Goal: Task Accomplishment & Management: Use online tool/utility

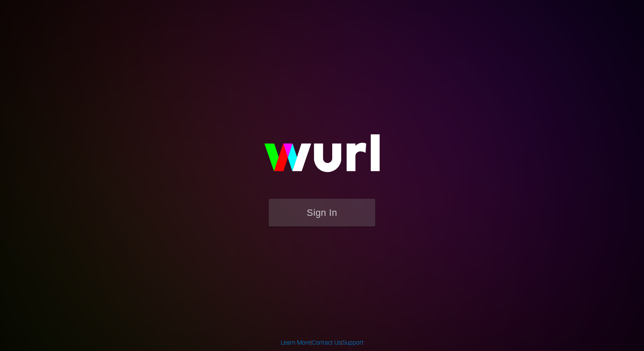
click at [360, 199] on button "Sign In" at bounding box center [322, 213] width 107 height 28
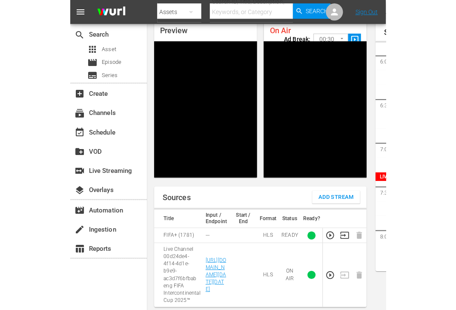
scroll to position [1552, 0]
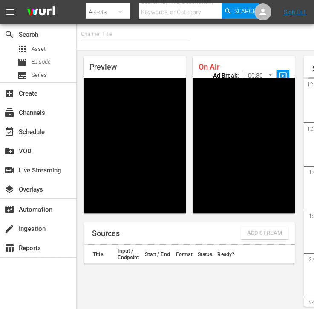
type input "FIFA+ French Local (1778)"
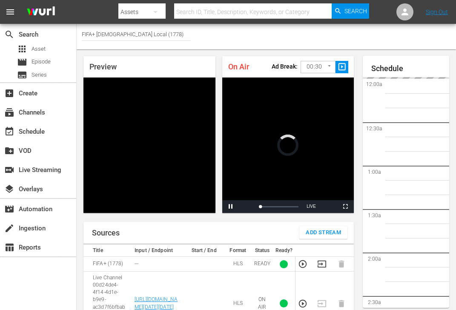
scroll to position [37, 0]
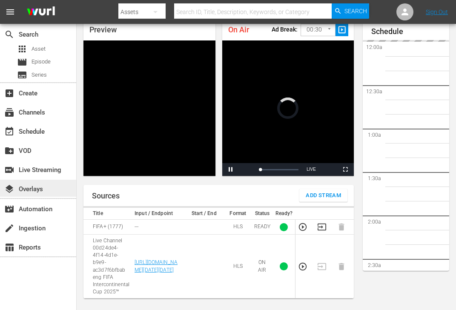
scroll to position [1573, 0]
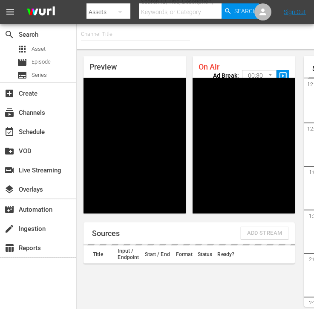
type input "FIFA+ Italian Local (1779)"
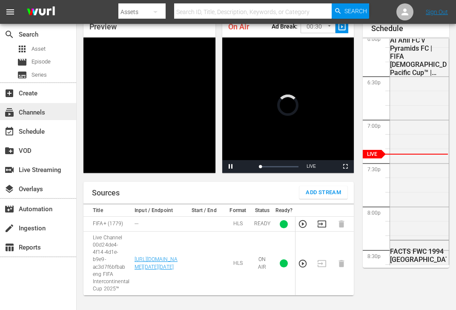
scroll to position [37, 0]
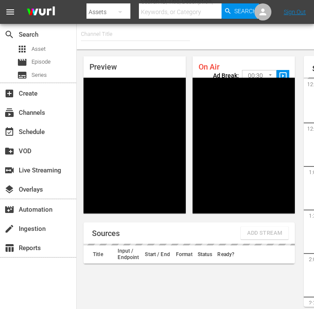
type input "FIFA+ Spanish Global (1780)"
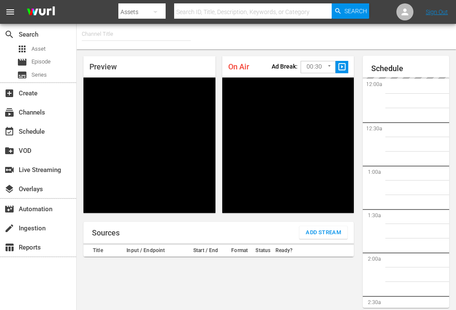
type input "FIFA+ [DEMOGRAPHIC_DATA]-Local-MX (1855)"
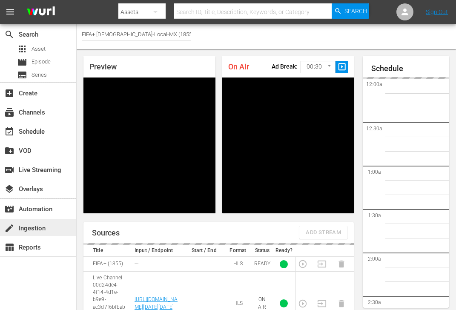
scroll to position [37, 0]
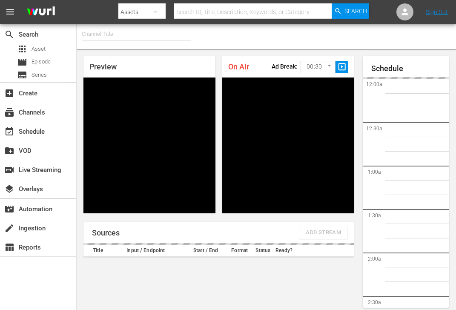
type input "FIFA+ English-Local-US (1854)"
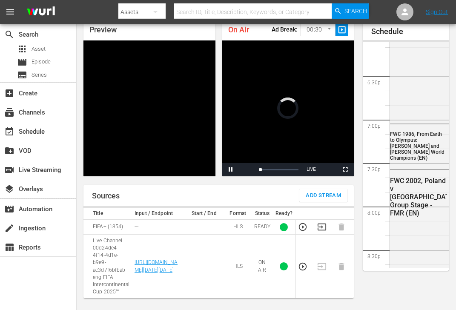
scroll to position [965, 0]
